Goal: Information Seeking & Learning: Learn about a topic

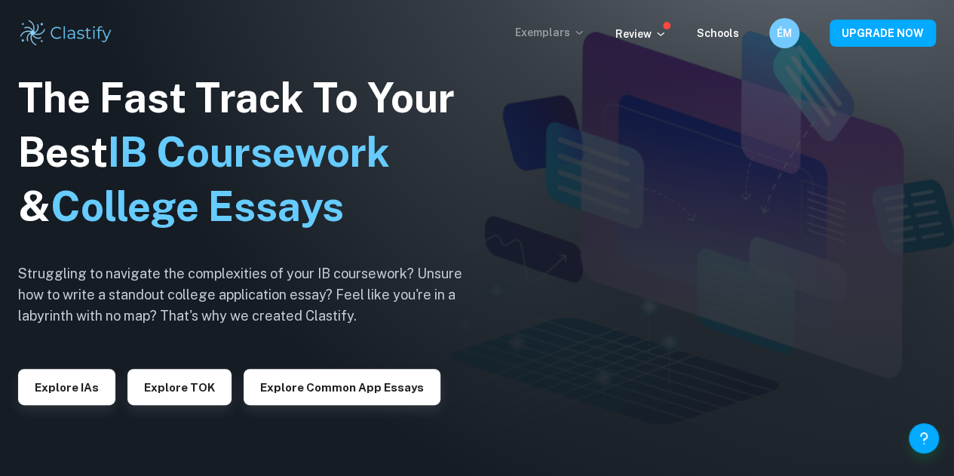
click at [550, 31] on p "Exemplars" at bounding box center [550, 32] width 70 height 17
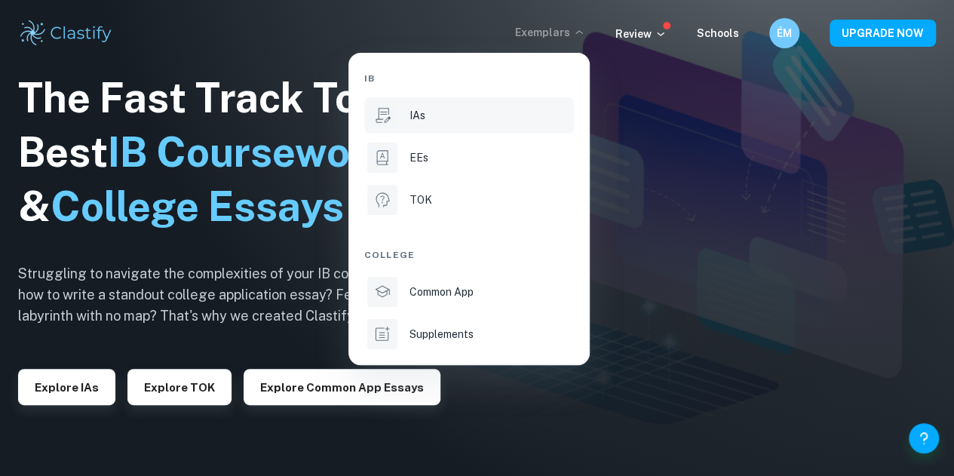
click at [410, 120] on p "IAs" at bounding box center [417, 115] width 16 height 17
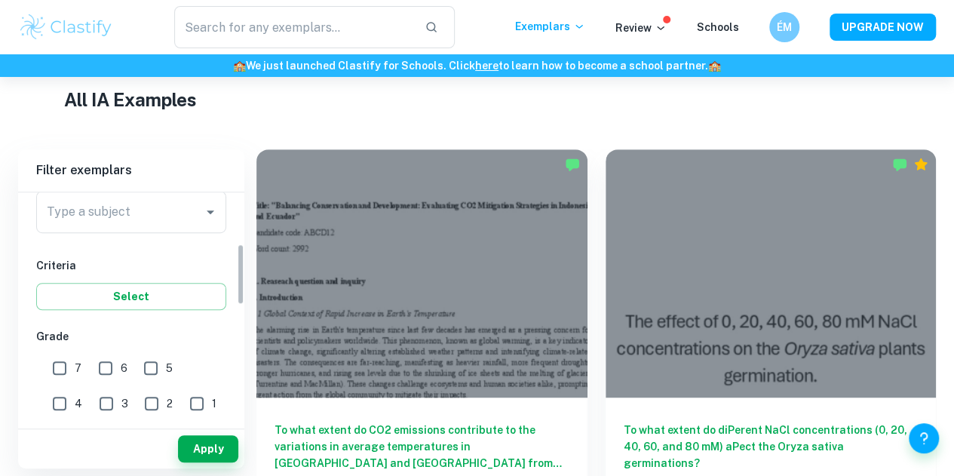
scroll to position [202, 0]
click at [135, 208] on input "Type a subject" at bounding box center [120, 210] width 154 height 29
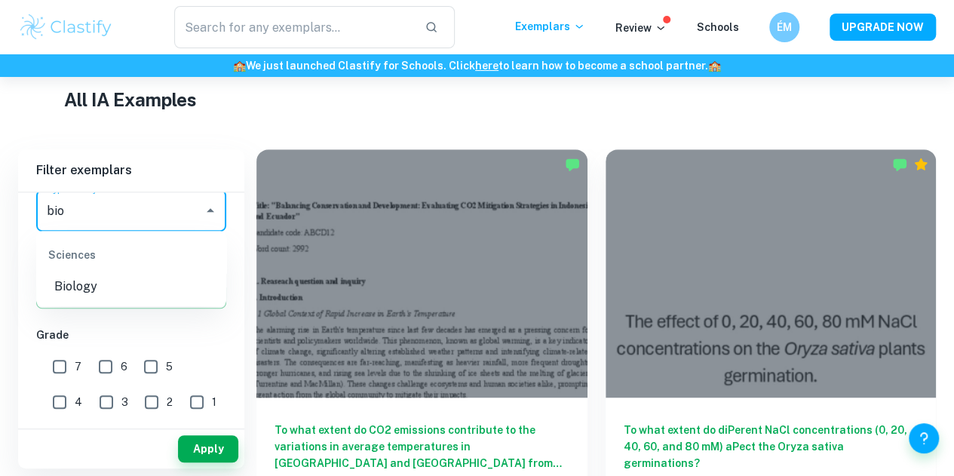
click at [133, 281] on li "Biology" at bounding box center [131, 286] width 190 height 27
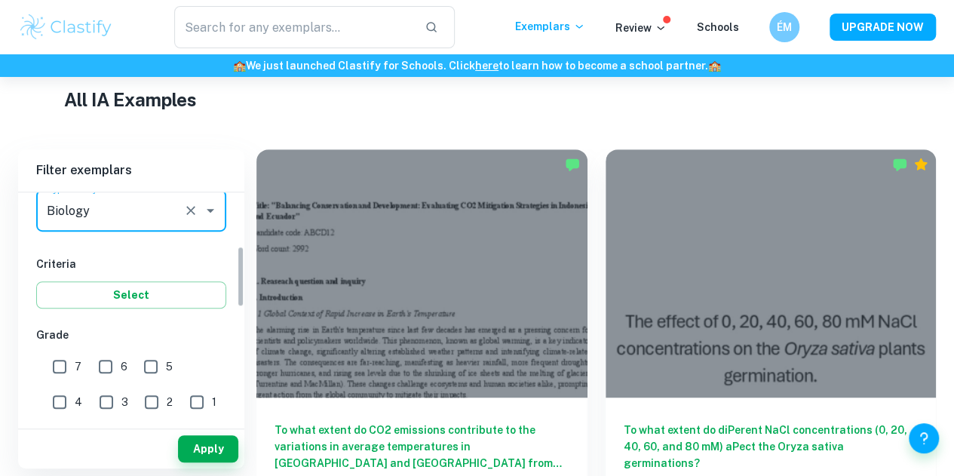
type input "Biology"
click at [57, 365] on input "7" at bounding box center [59, 366] width 30 height 30
checkbox input "true"
click at [108, 368] on input "6" at bounding box center [105, 366] width 30 height 30
checkbox input "true"
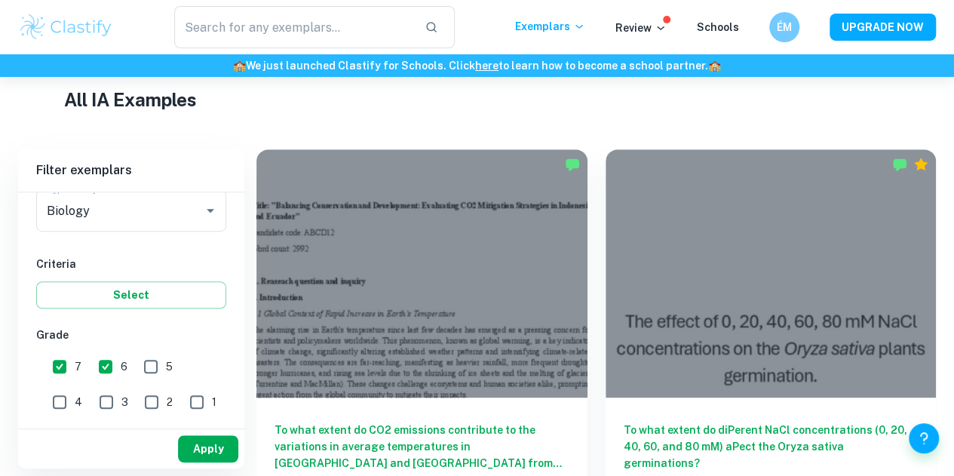
click at [223, 449] on button "Apply" at bounding box center [208, 448] width 60 height 27
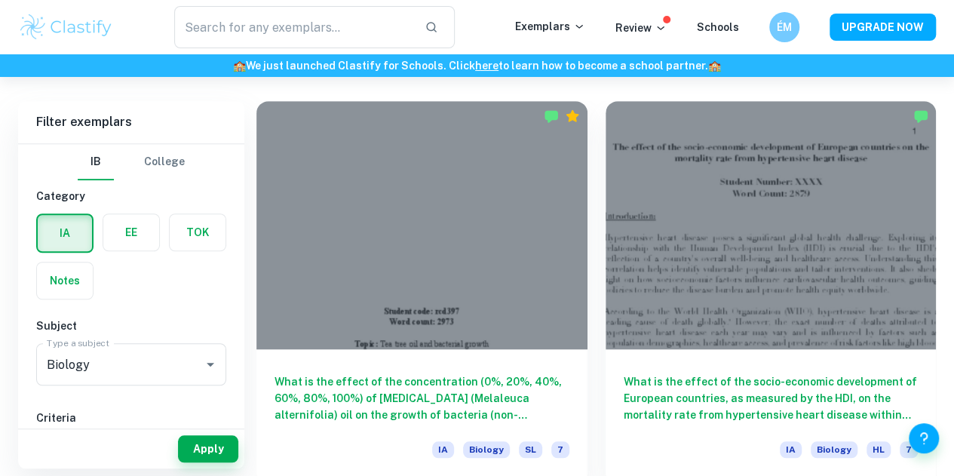
scroll to position [408, 0]
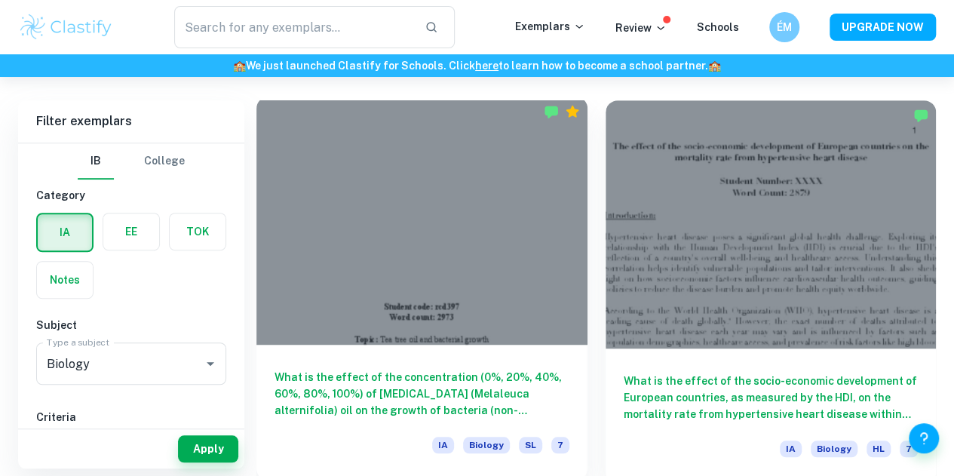
click at [351, 197] on div at bounding box center [421, 220] width 331 height 248
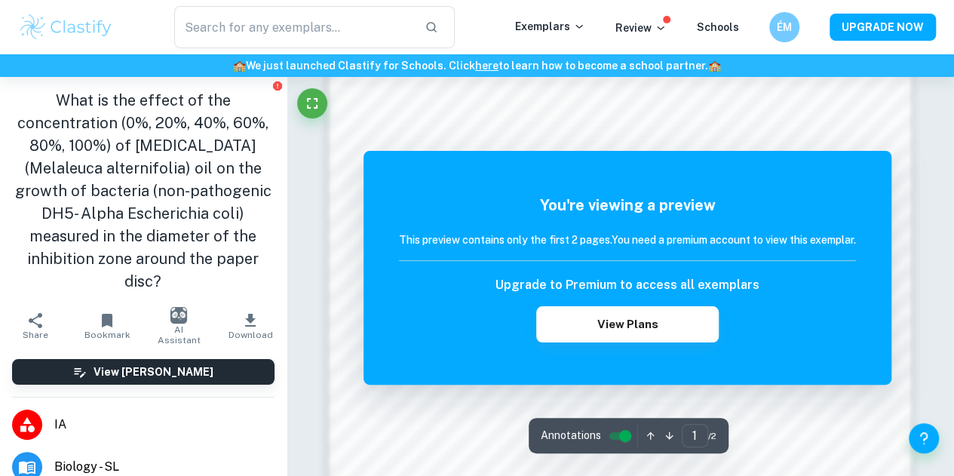
scroll to position [963, 0]
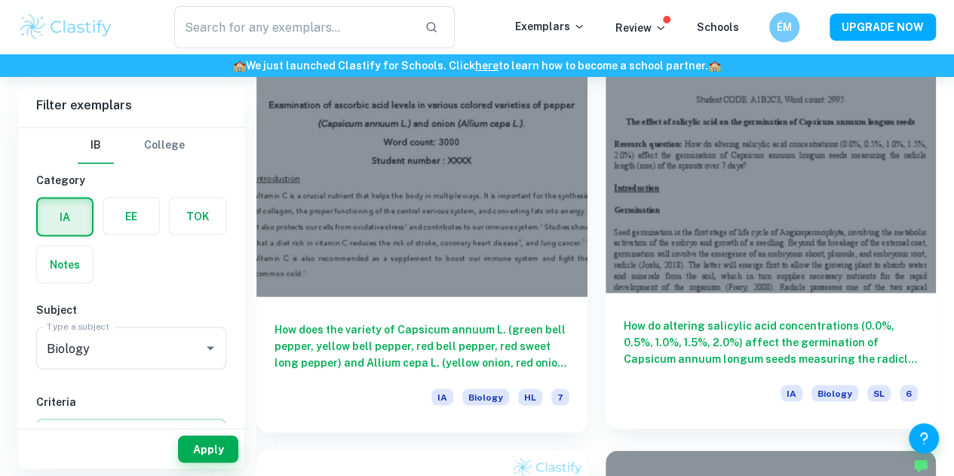
scroll to position [1408, 0]
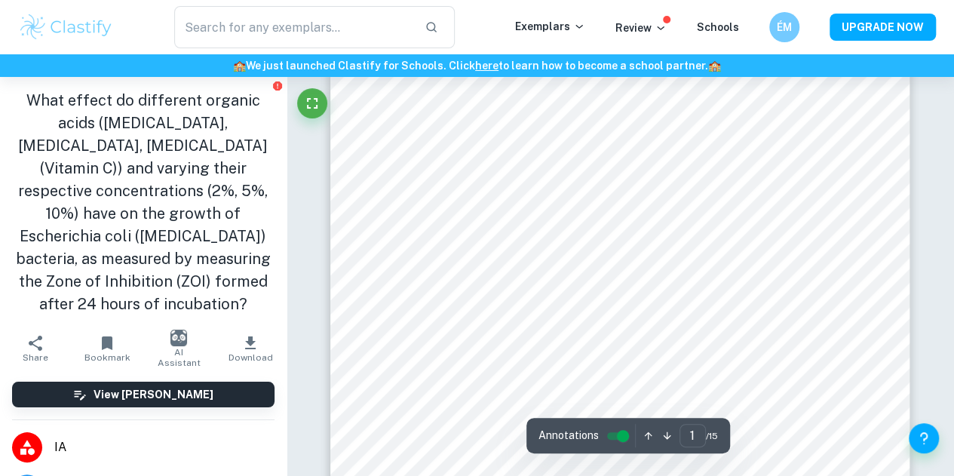
scroll to position [42, 0]
click at [286, 35] on div at bounding box center [286, 35] width 0 height 0
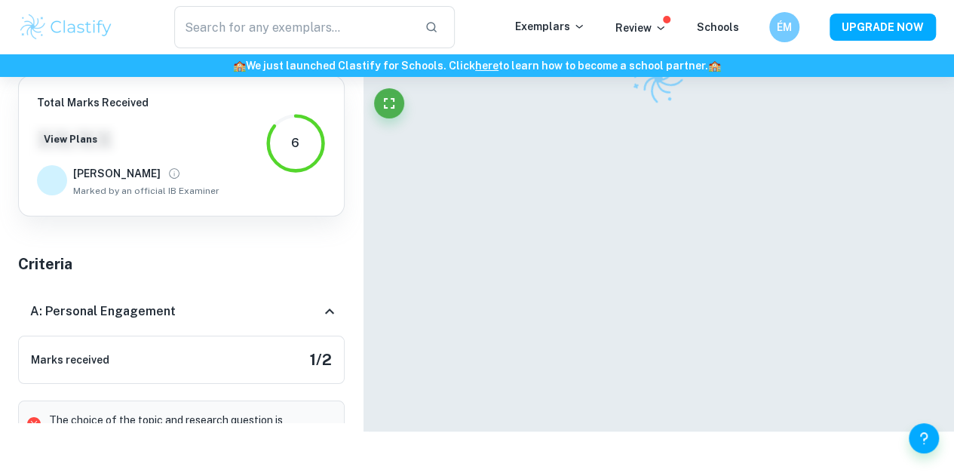
scroll to position [188, 0]
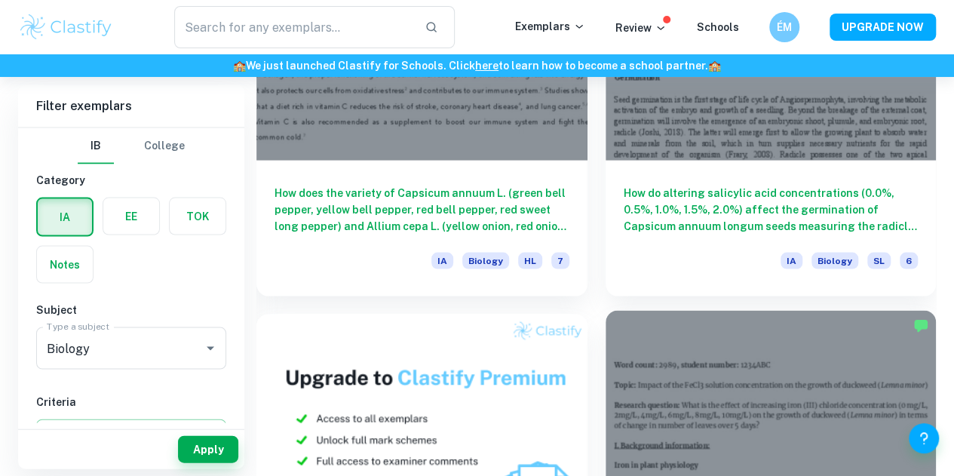
scroll to position [1437, 0]
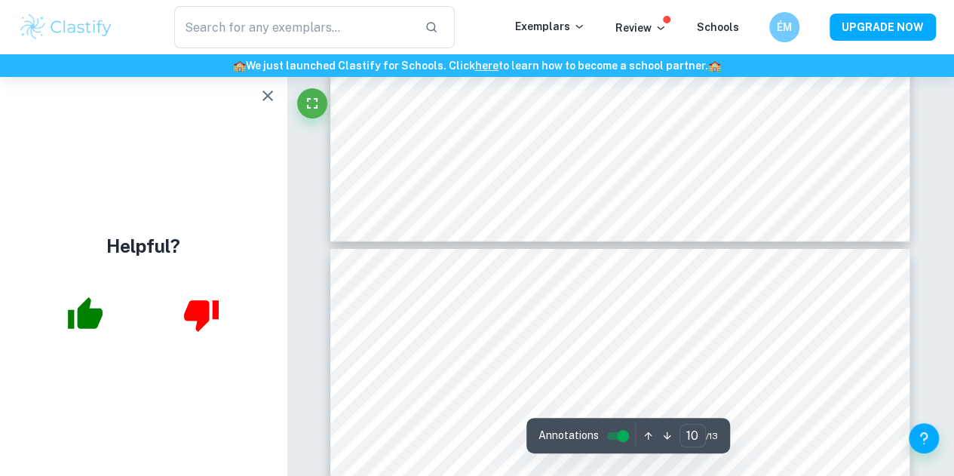
scroll to position [8143, 0]
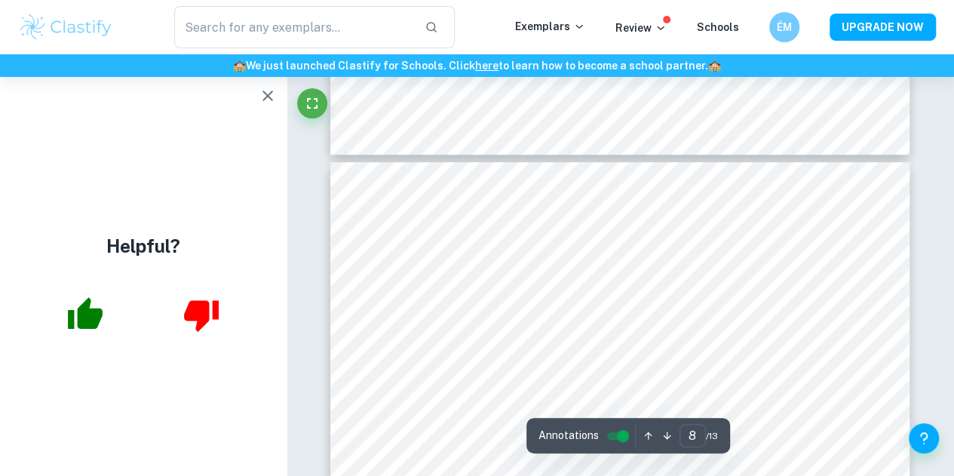
type input "7"
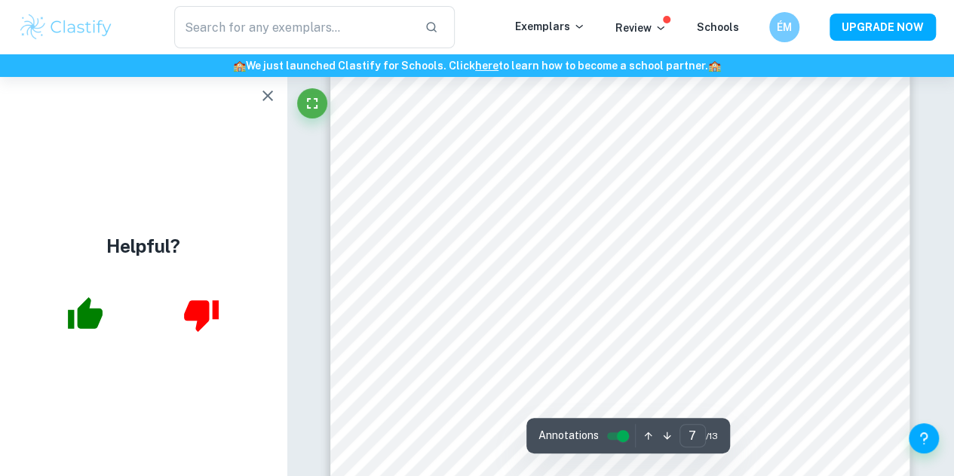
scroll to position [5356, 0]
